Goal: Check status

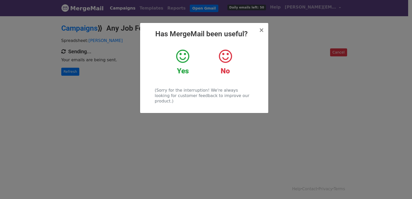
click at [75, 72] on div "× Has MergeMail been useful? Yes No (Sorry for the interruption! We're always l…" at bounding box center [206, 106] width 412 height 183
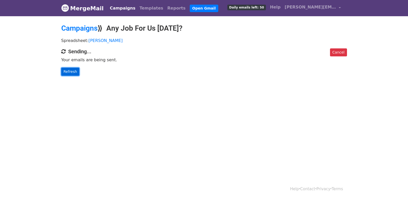
click at [75, 72] on link "Refresh" at bounding box center [70, 72] width 18 height 8
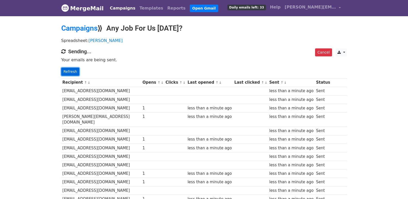
click at [70, 72] on link "Refresh" at bounding box center [70, 72] width 18 height 8
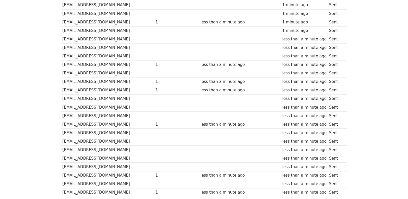
scroll to position [358, 0]
